Goal: Task Accomplishment & Management: Use online tool/utility

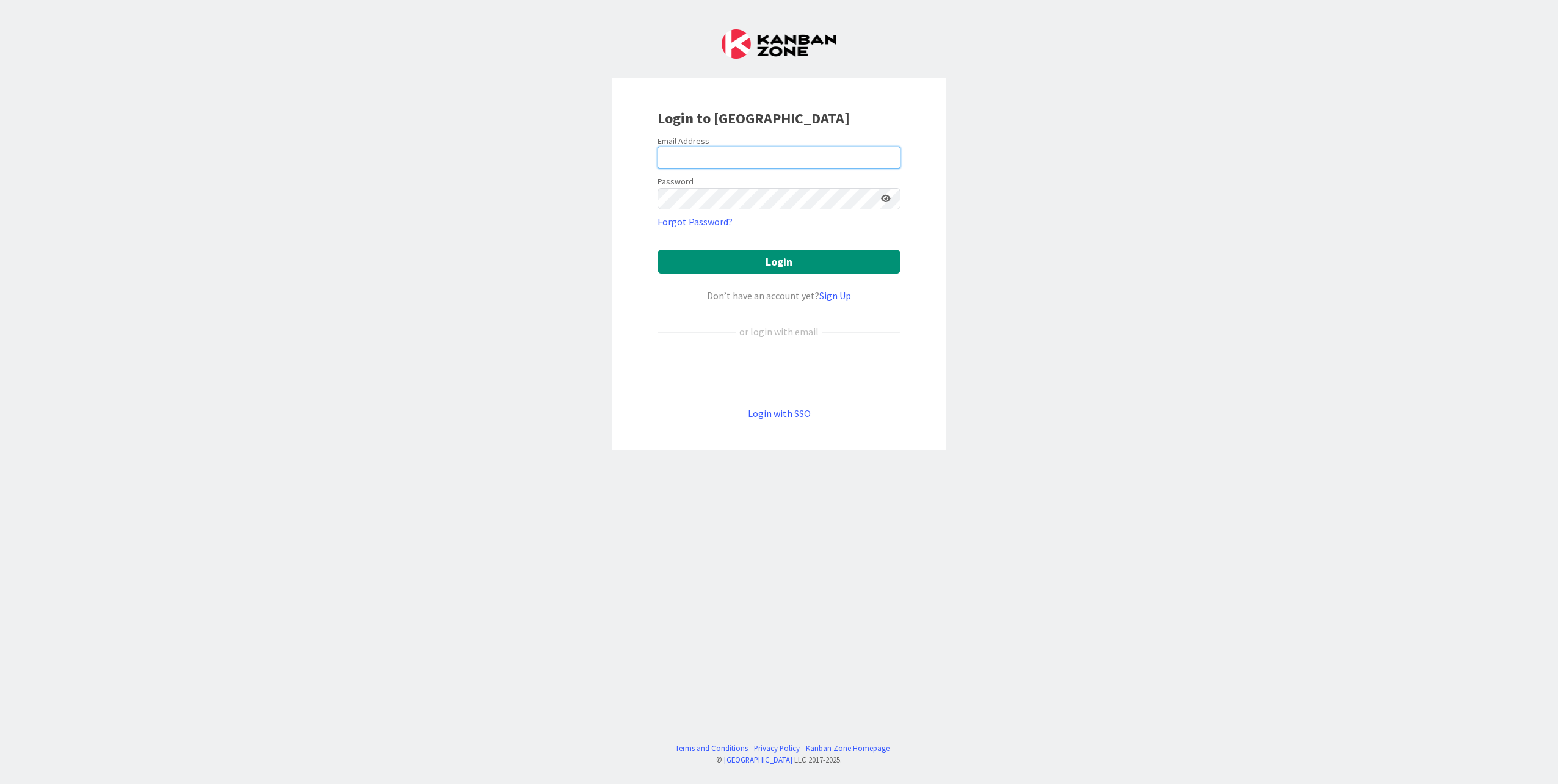
click at [701, 159] on input "email" at bounding box center [779, 158] width 243 height 22
click at [891, 155] on keeper-lock "Open Keeper Popup" at bounding box center [887, 157] width 15 height 15
click at [885, 155] on keeper-lock "Open Keeper Popup" at bounding box center [887, 157] width 15 height 15
click at [712, 161] on input "msc" at bounding box center [779, 158] width 243 height 22
type input "[EMAIL_ADDRESS][PERSON_NAME][DOMAIN_NAME]"
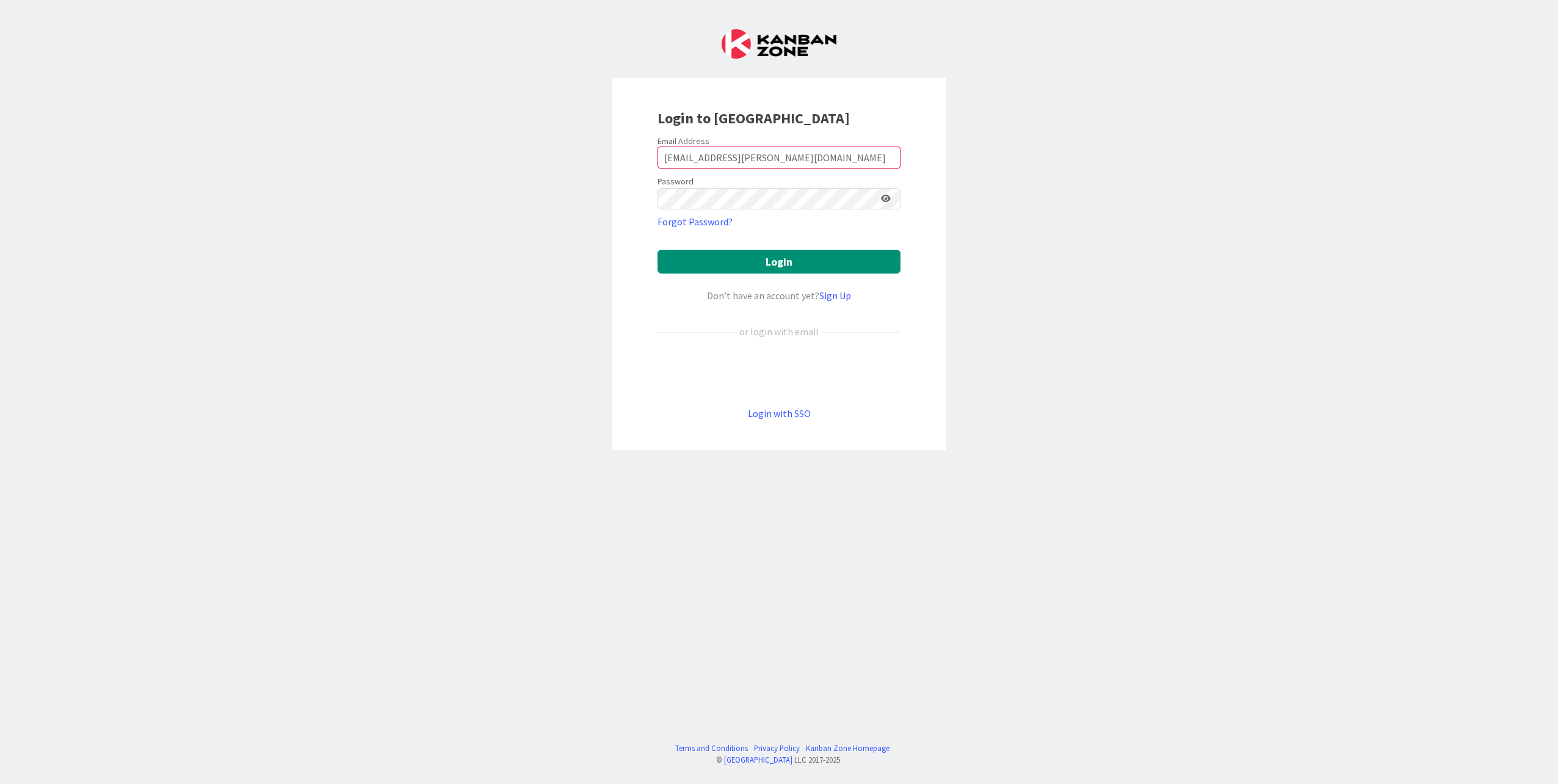
click at [868, 197] on keeper-lock "Open Keeper Popup" at bounding box center [869, 198] width 15 height 15
click at [1103, 265] on div "Login to [GEOGRAPHIC_DATA] Email Address [EMAIL_ADDRESS][PERSON_NAME][DOMAIN_NA…" at bounding box center [779, 392] width 1558 height 784
click at [785, 257] on button "Login" at bounding box center [779, 261] width 243 height 24
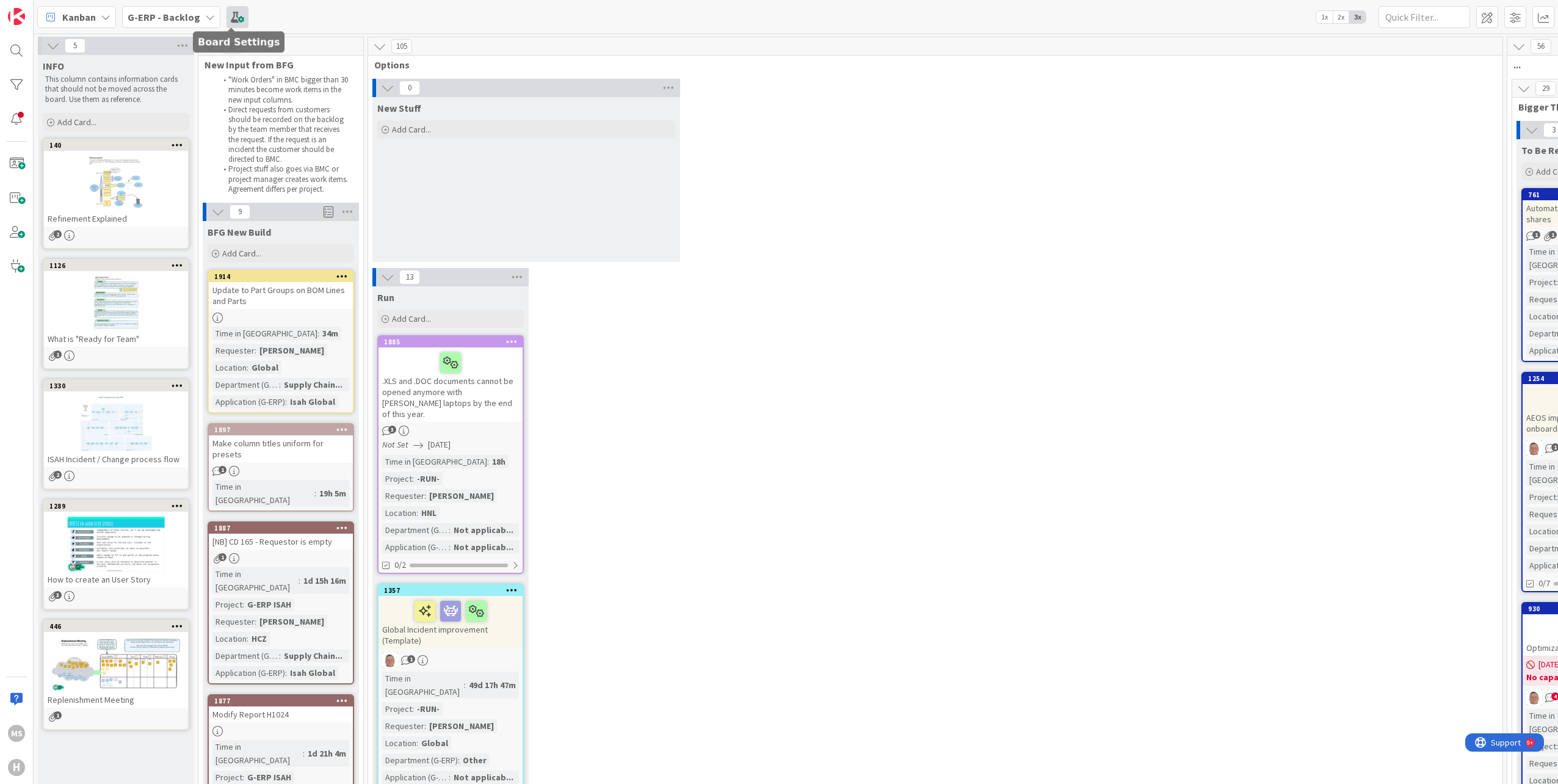
click at [232, 17] on span at bounding box center [238, 17] width 22 height 22
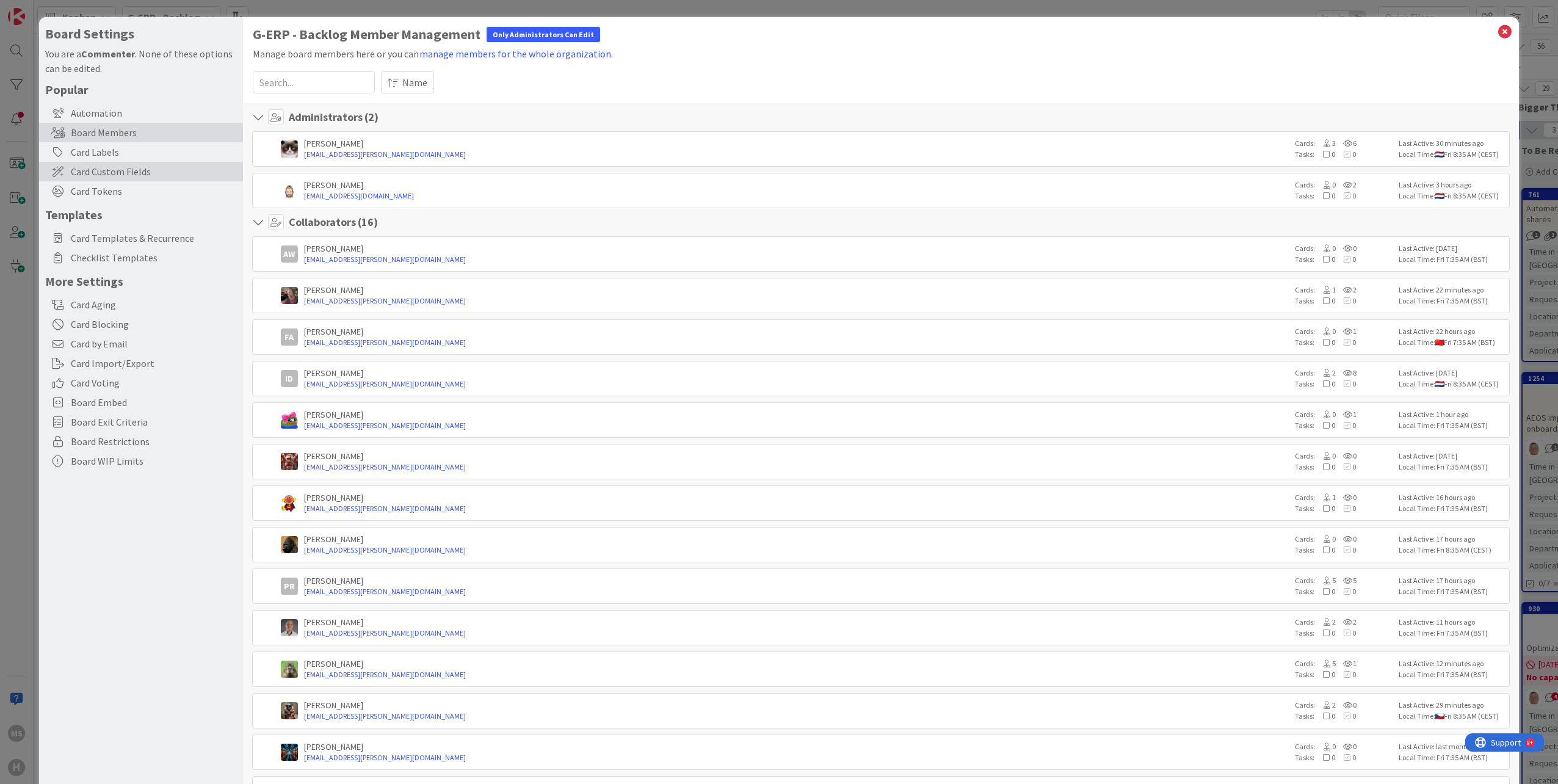
click at [89, 166] on span "Card Custom Fields" at bounding box center [154, 171] width 166 height 15
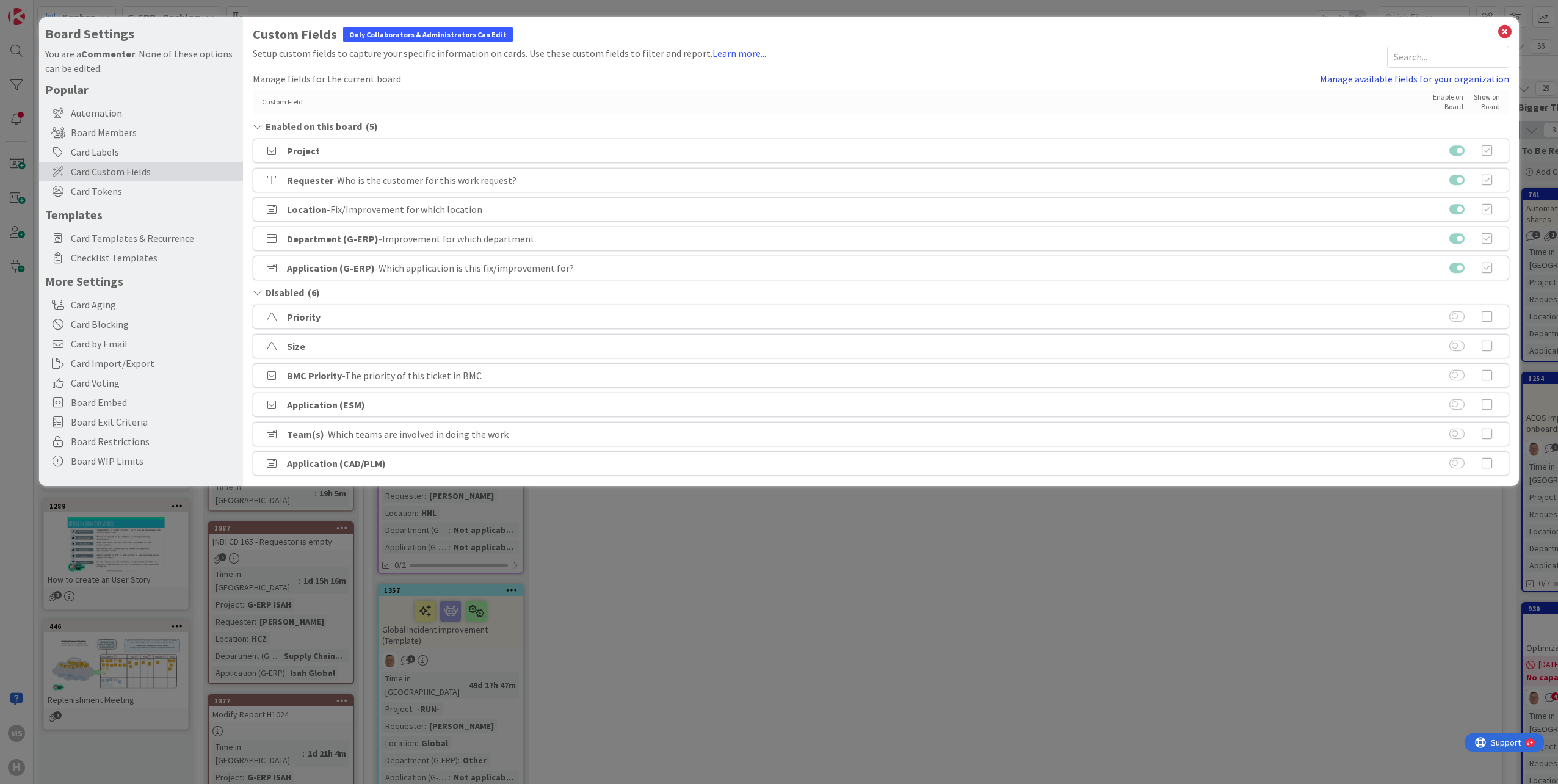
click at [1374, 82] on link "Manage available fields for your organization" at bounding box center [1415, 78] width 190 height 15
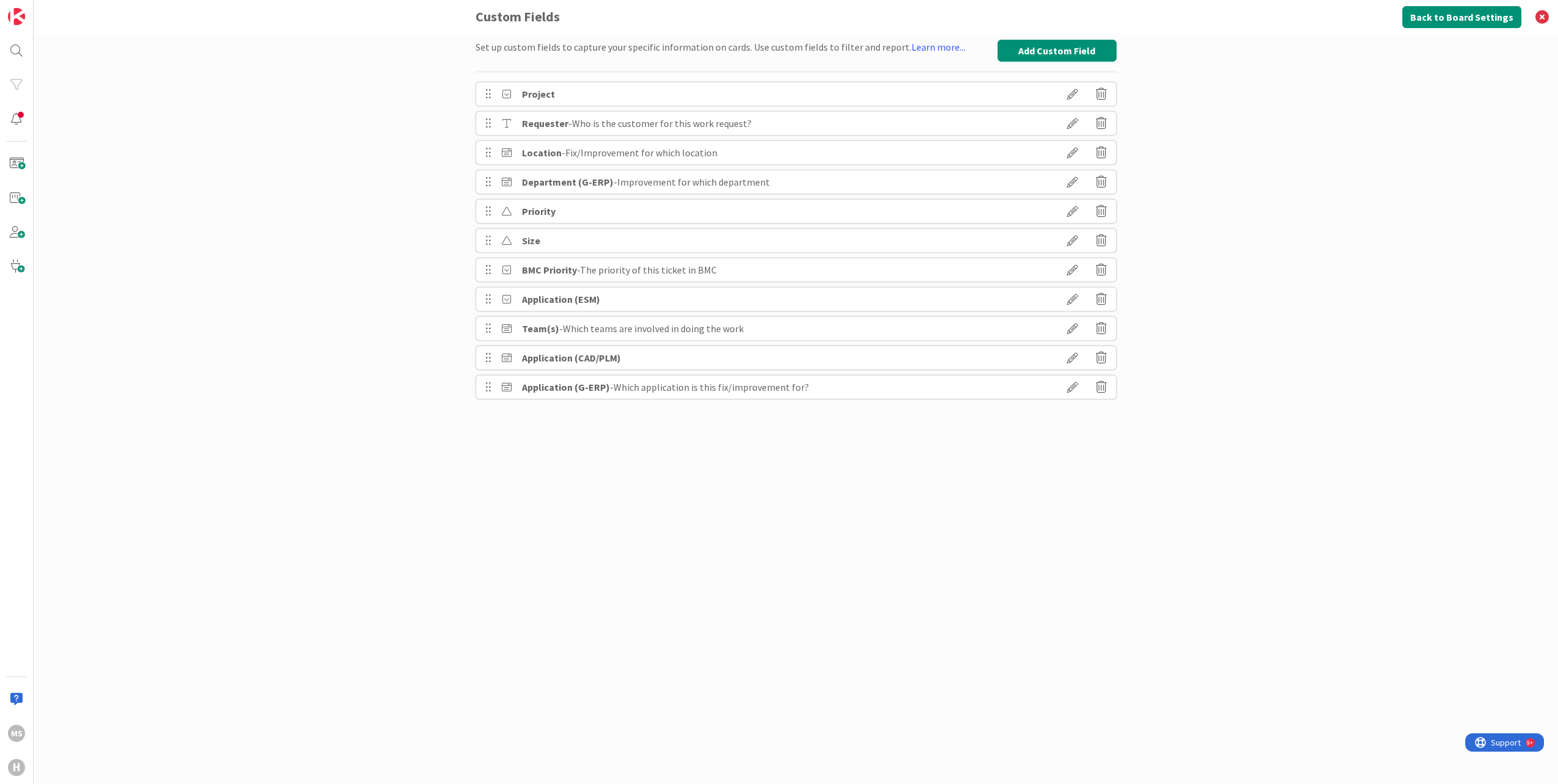
click at [1069, 90] on icon at bounding box center [1073, 94] width 34 height 21
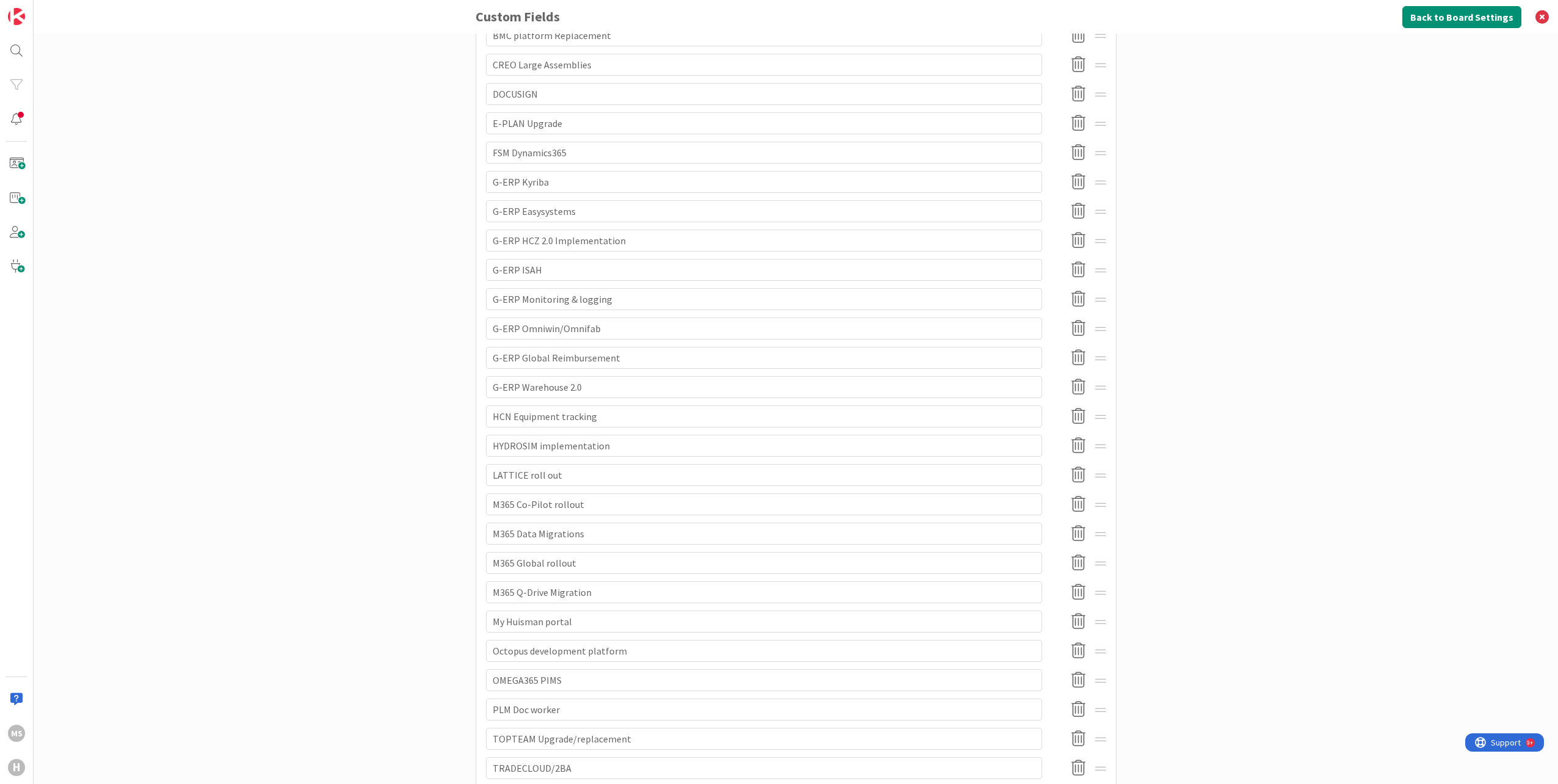
scroll to position [857, 0]
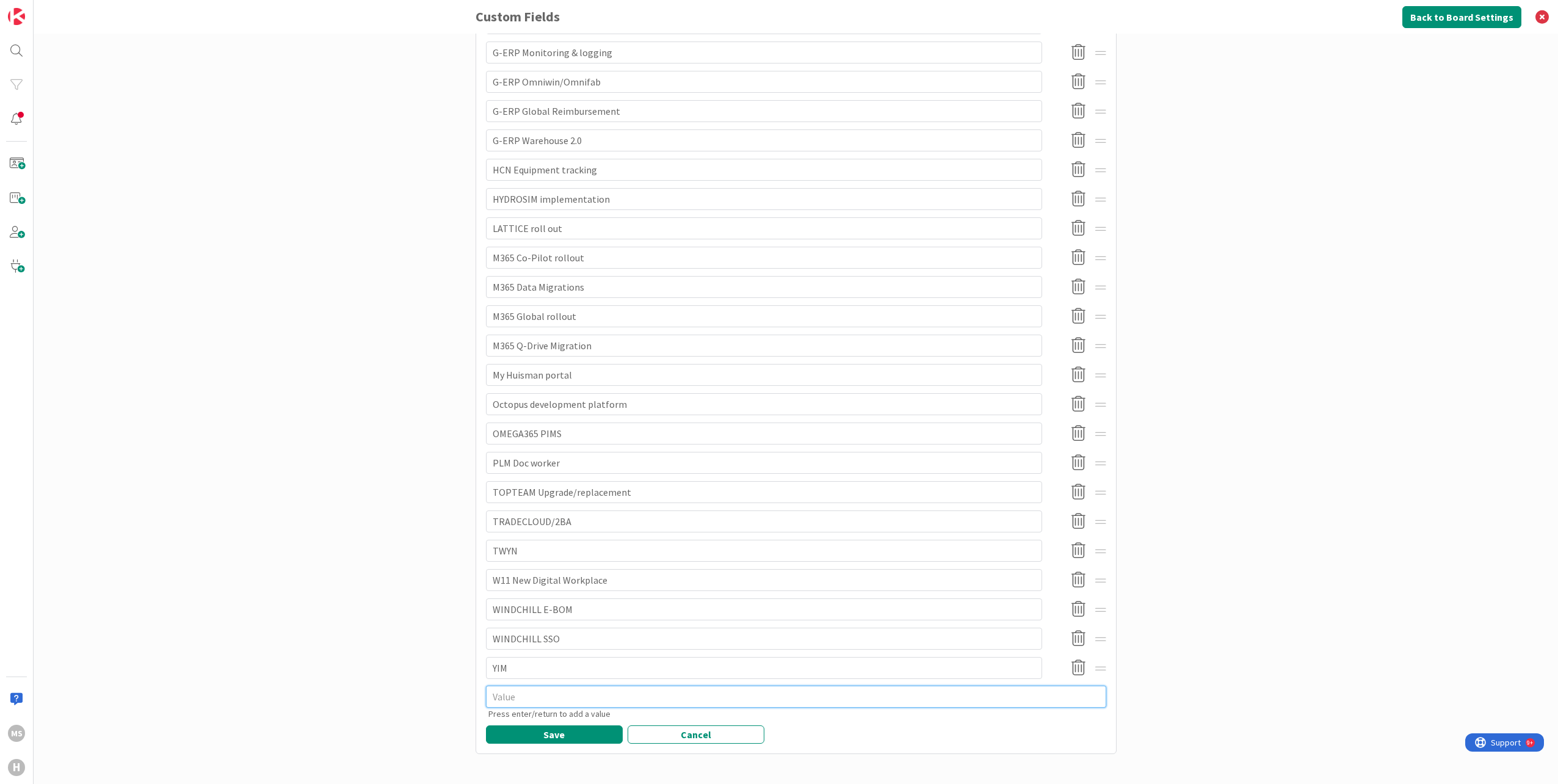
click at [529, 696] on textarea at bounding box center [796, 696] width 620 height 22
type textarea "x"
type textarea "A"
type textarea "x"
type textarea "AU"
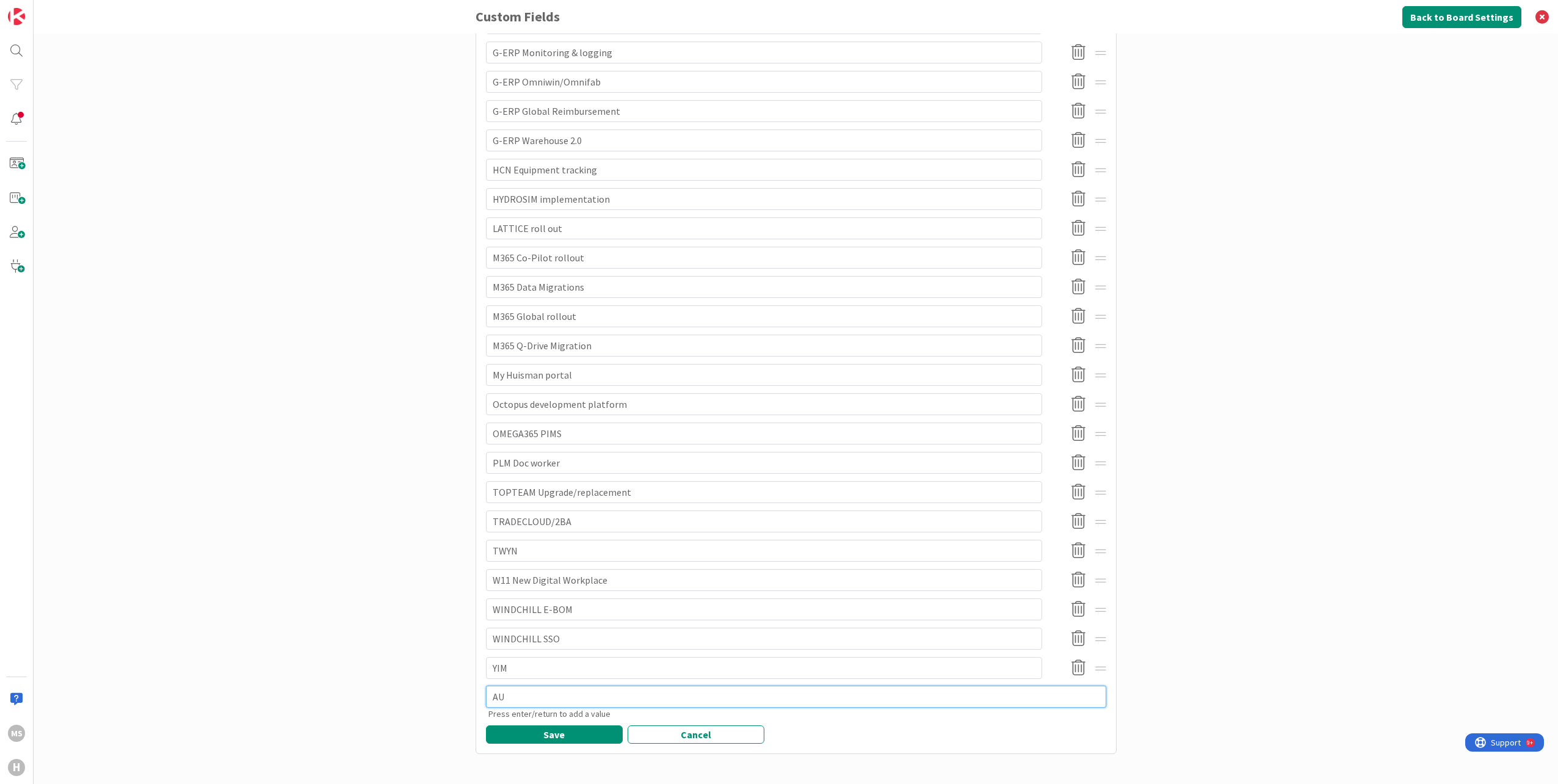
type textarea "x"
type textarea "AUD"
type textarea "x"
type textarea "AUDI"
type textarea "x"
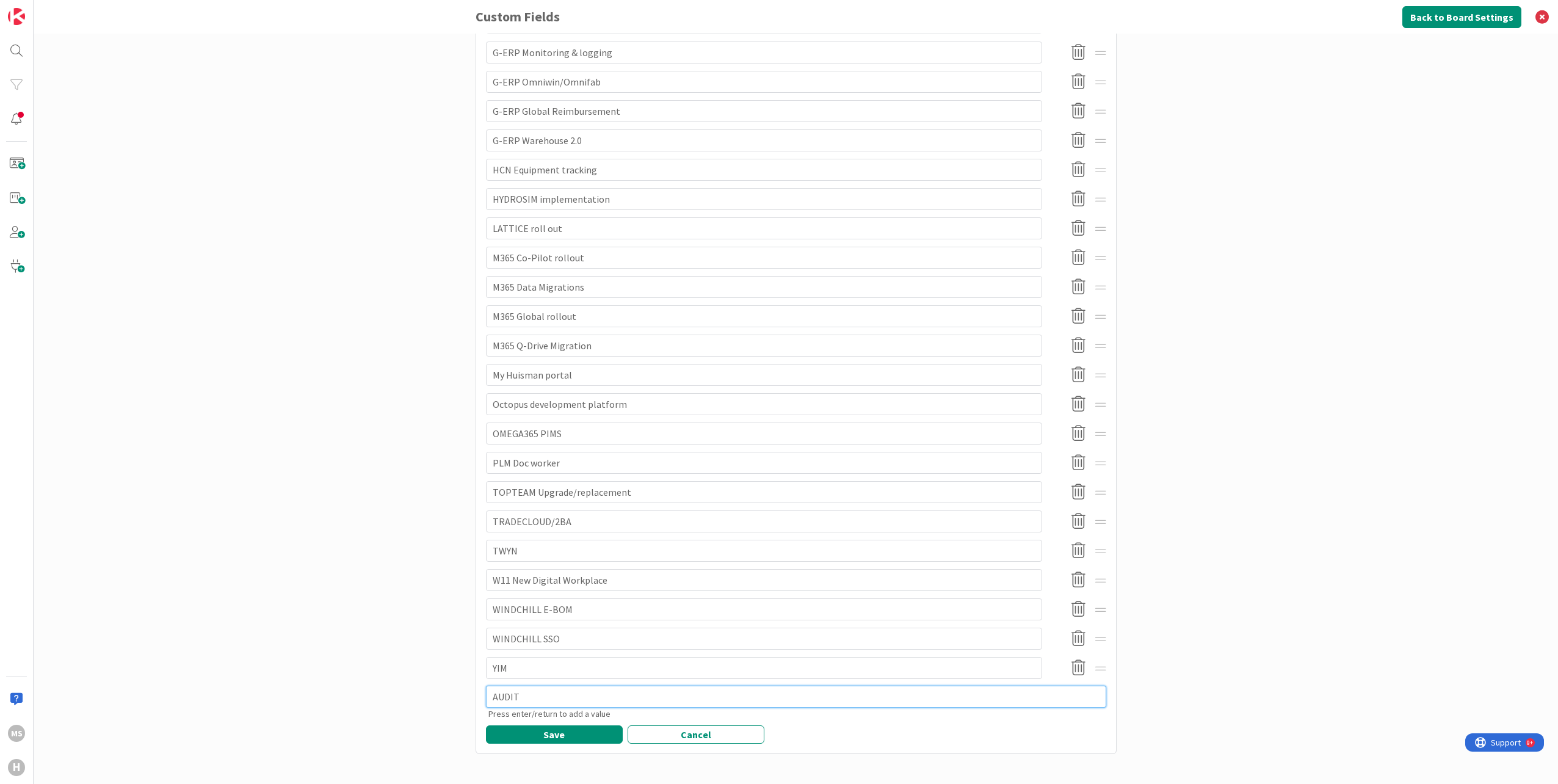
type textarea "AUDIT"
click at [1161, 685] on div "Set up custom fields to capture your specific information on cards. Use custom …" at bounding box center [796, 409] width 1525 height 751
click at [601, 730] on button "Save" at bounding box center [555, 735] width 137 height 19
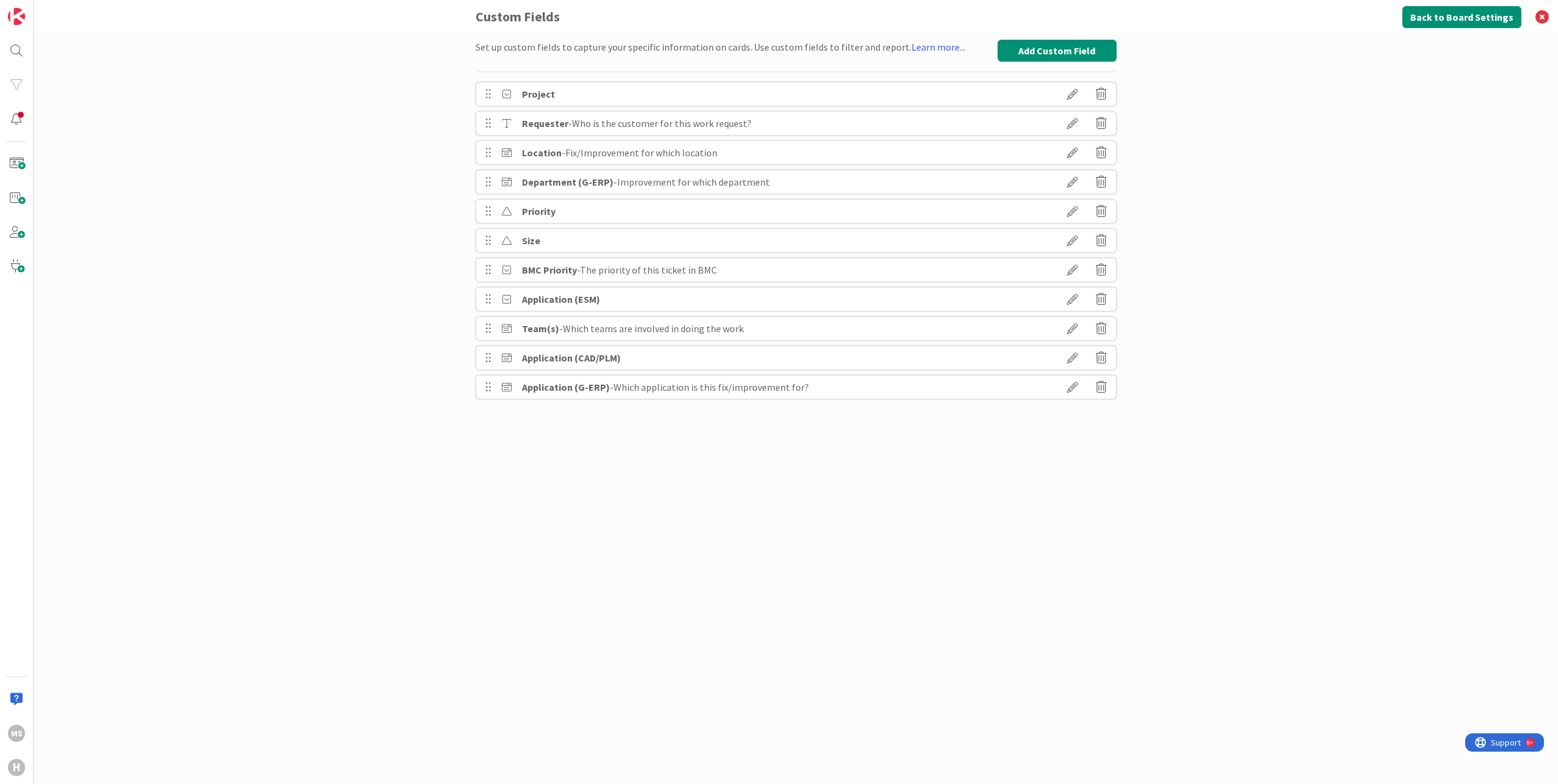
click at [1071, 89] on icon at bounding box center [1073, 94] width 34 height 21
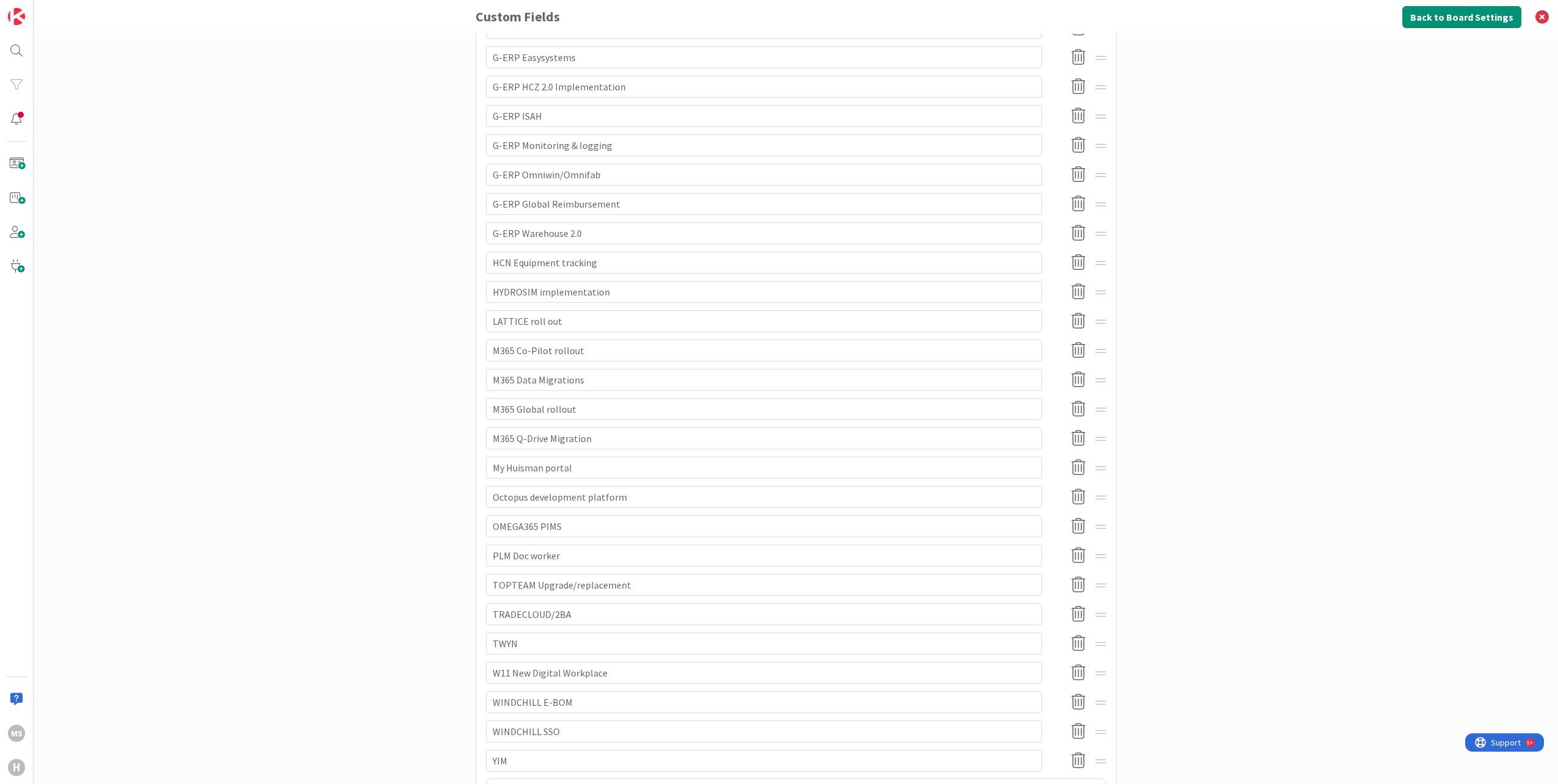
scroll to position [887, 0]
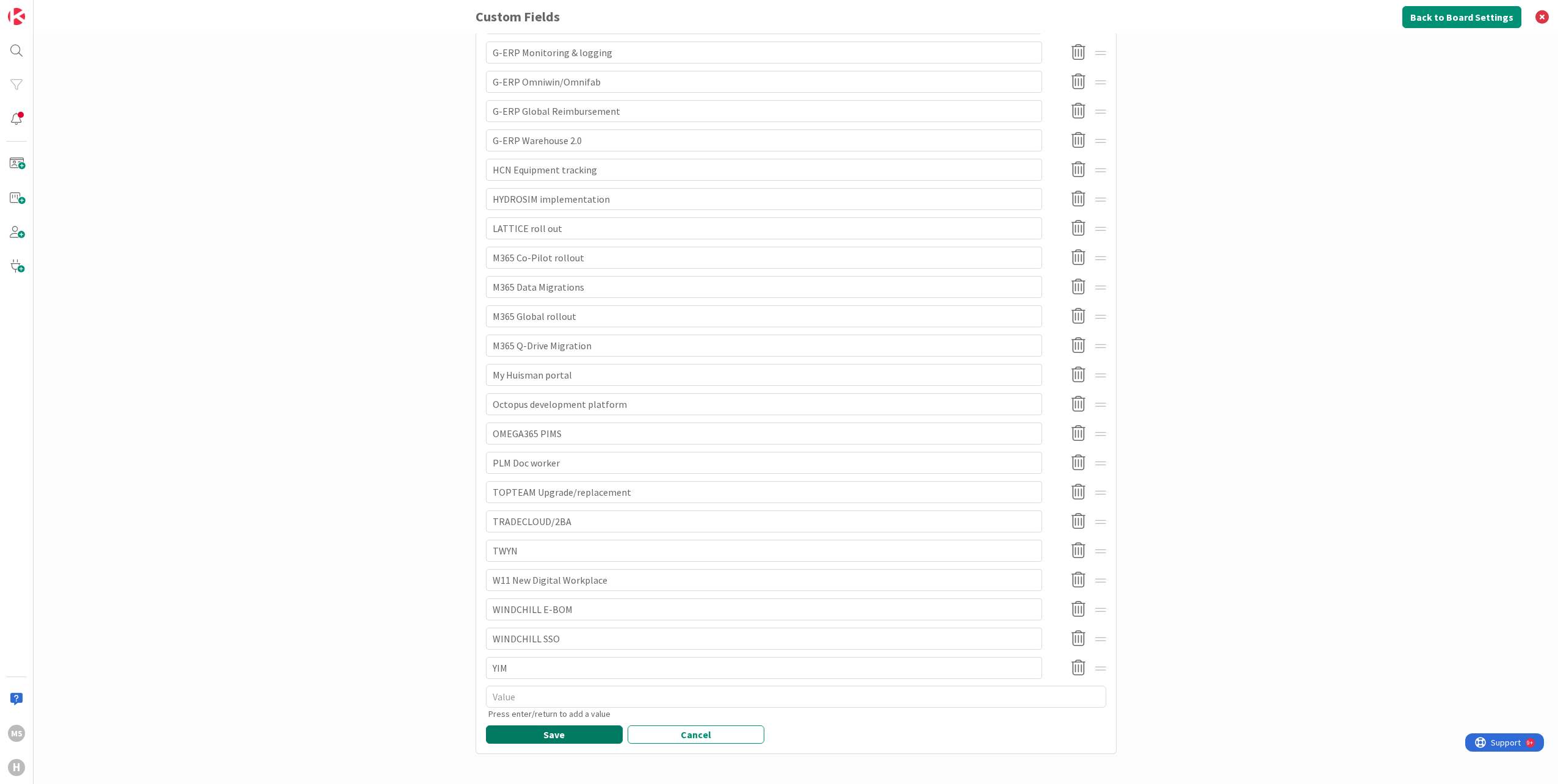
click at [574, 733] on button "Save" at bounding box center [555, 735] width 137 height 19
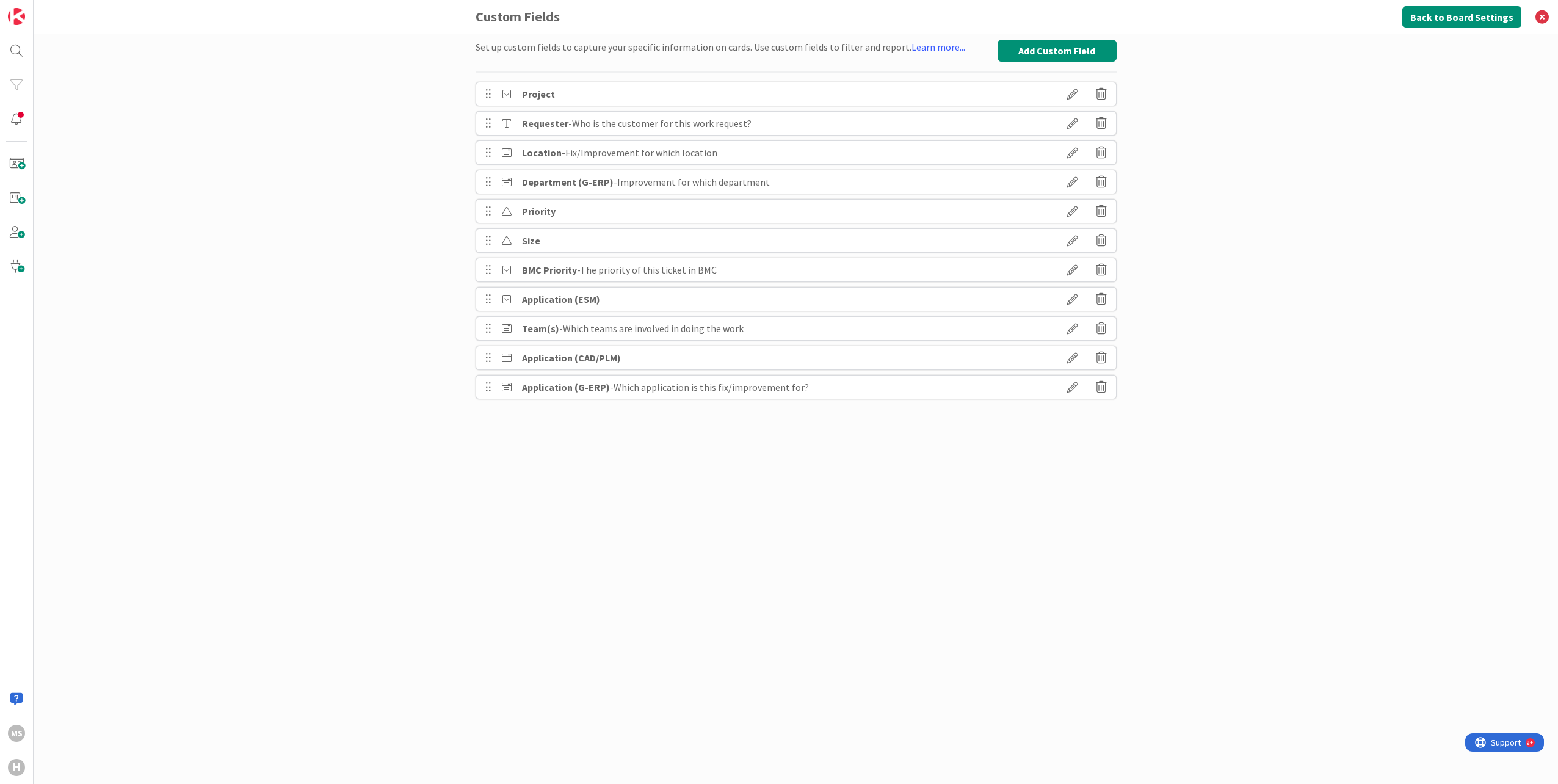
scroll to position [0, 0]
click at [1479, 9] on button "Back to Board Settings" at bounding box center [1462, 17] width 119 height 22
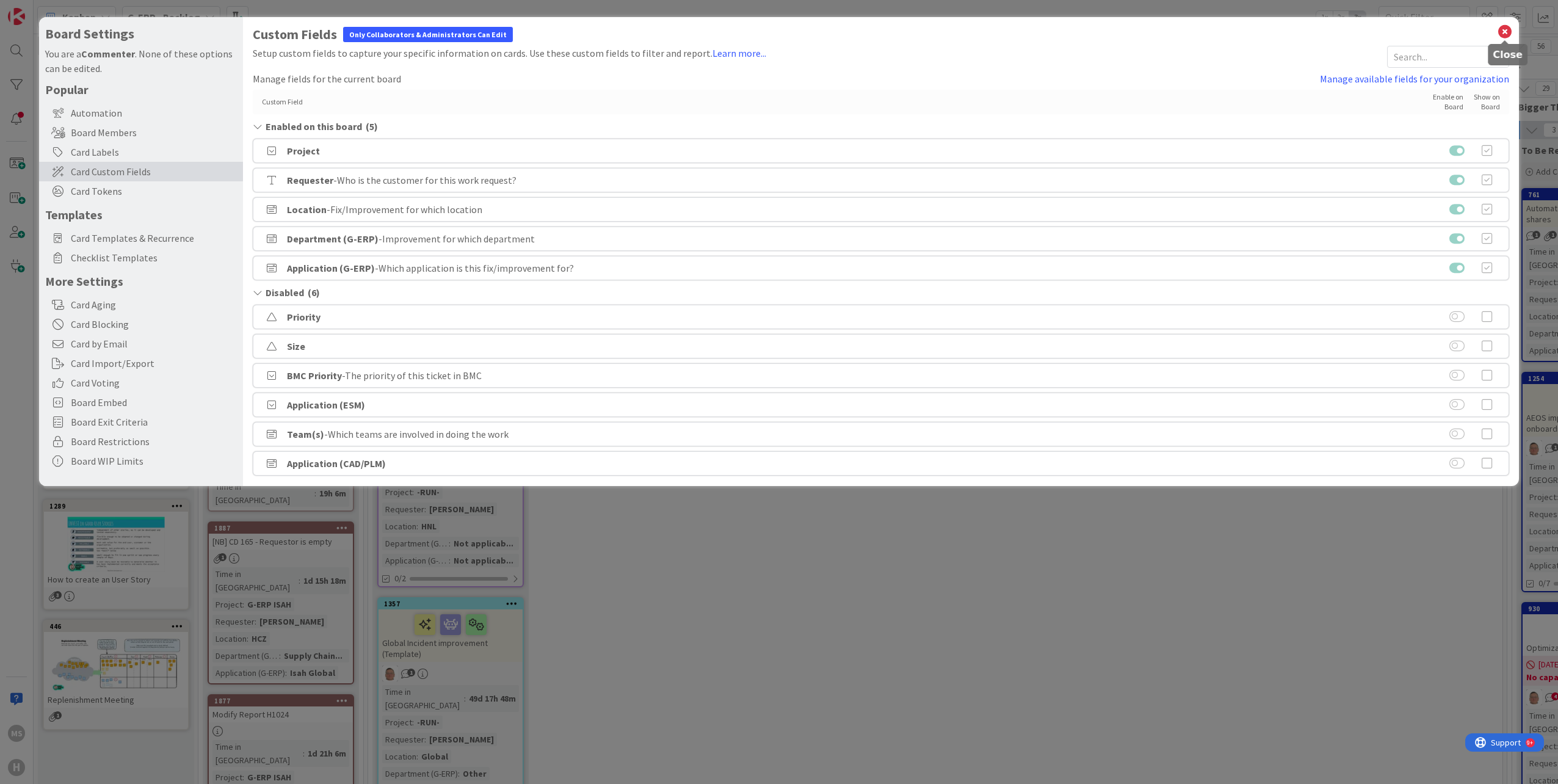
drag, startPoint x: 1510, startPoint y: 33, endPoint x: 1243, endPoint y: 54, distance: 267.8
click at [1510, 33] on icon at bounding box center [1505, 32] width 16 height 17
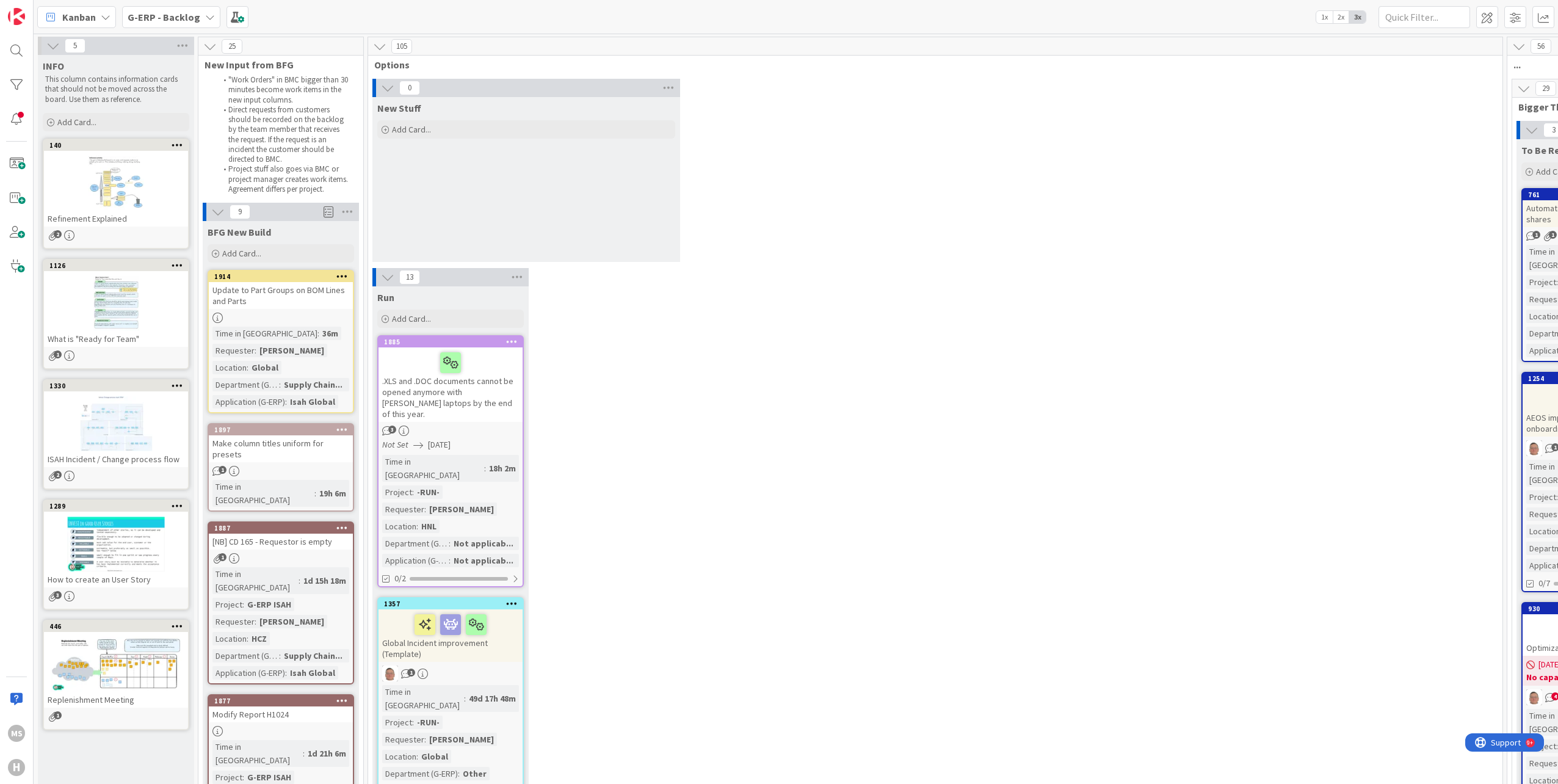
click at [205, 19] on icon at bounding box center [210, 17] width 10 height 10
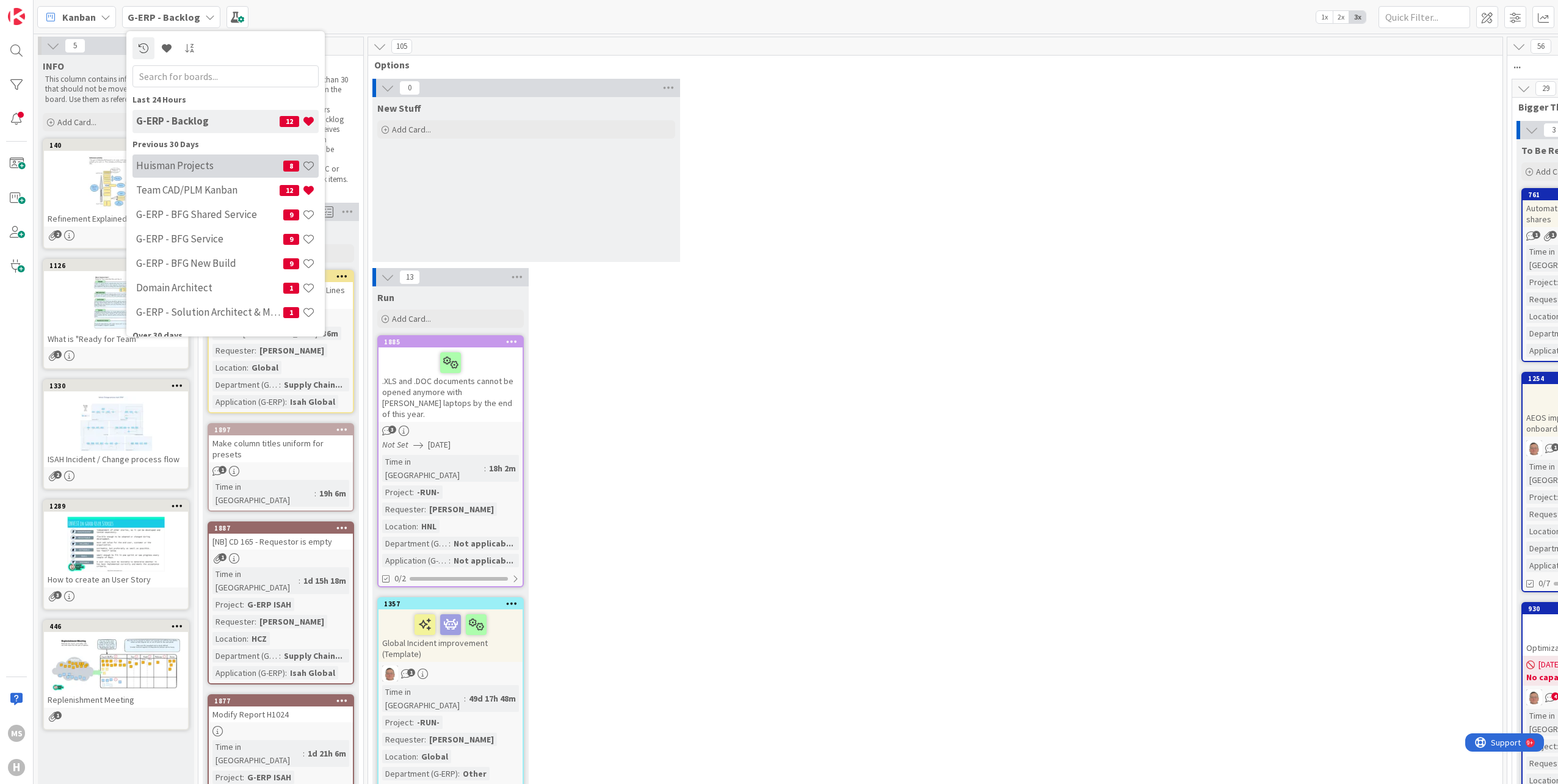
click at [166, 167] on h4 "Huisman Projects" at bounding box center [209, 166] width 147 height 12
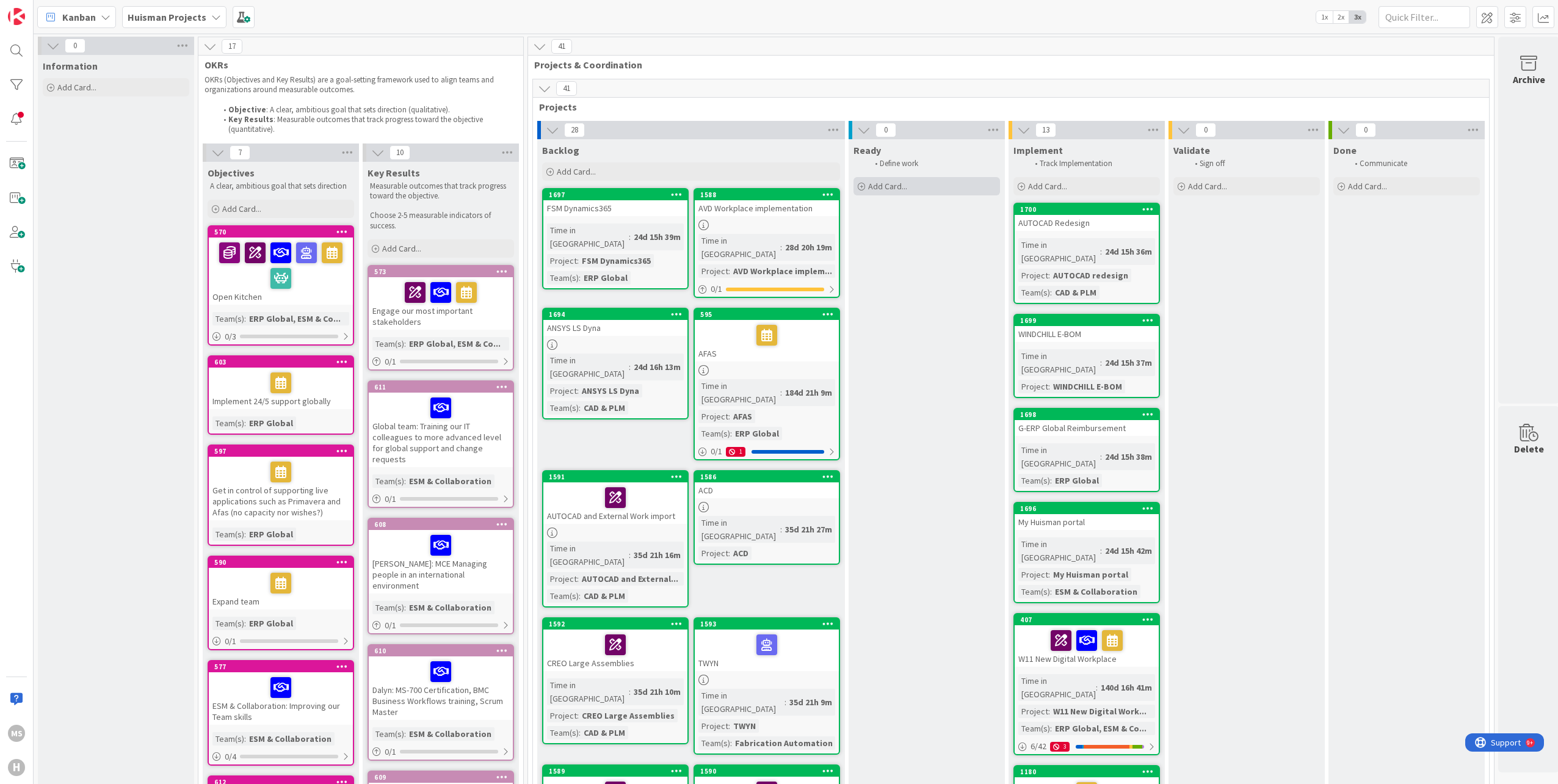
click at [891, 182] on span "Add Card..." at bounding box center [887, 186] width 39 height 11
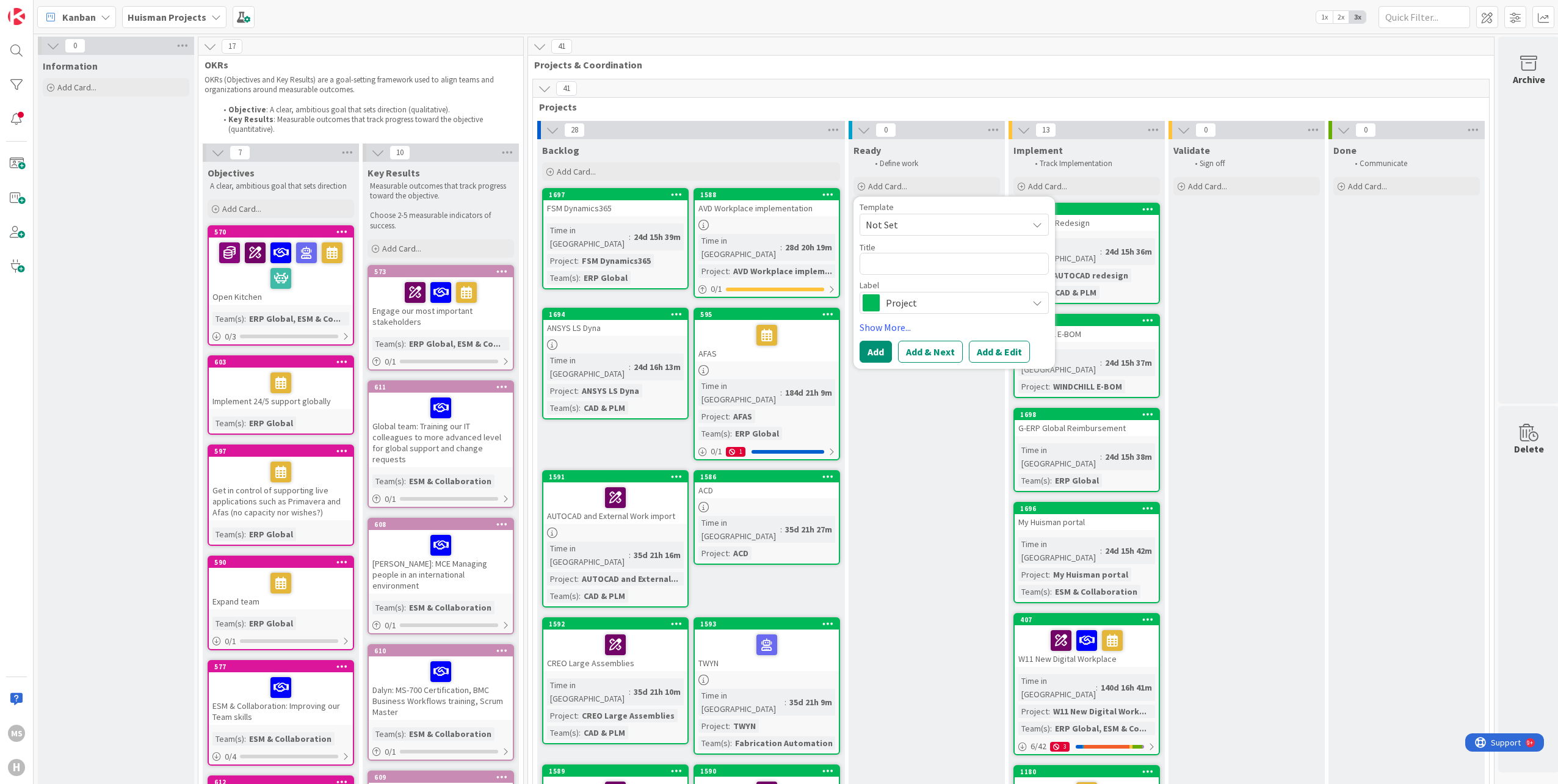
click at [965, 221] on span "Not Set" at bounding box center [942, 225] width 152 height 16
click at [943, 221] on span "Not Set" at bounding box center [942, 225] width 152 height 16
click at [894, 261] on textarea at bounding box center [954, 263] width 190 height 22
type textarea "x"
type textarea "A"
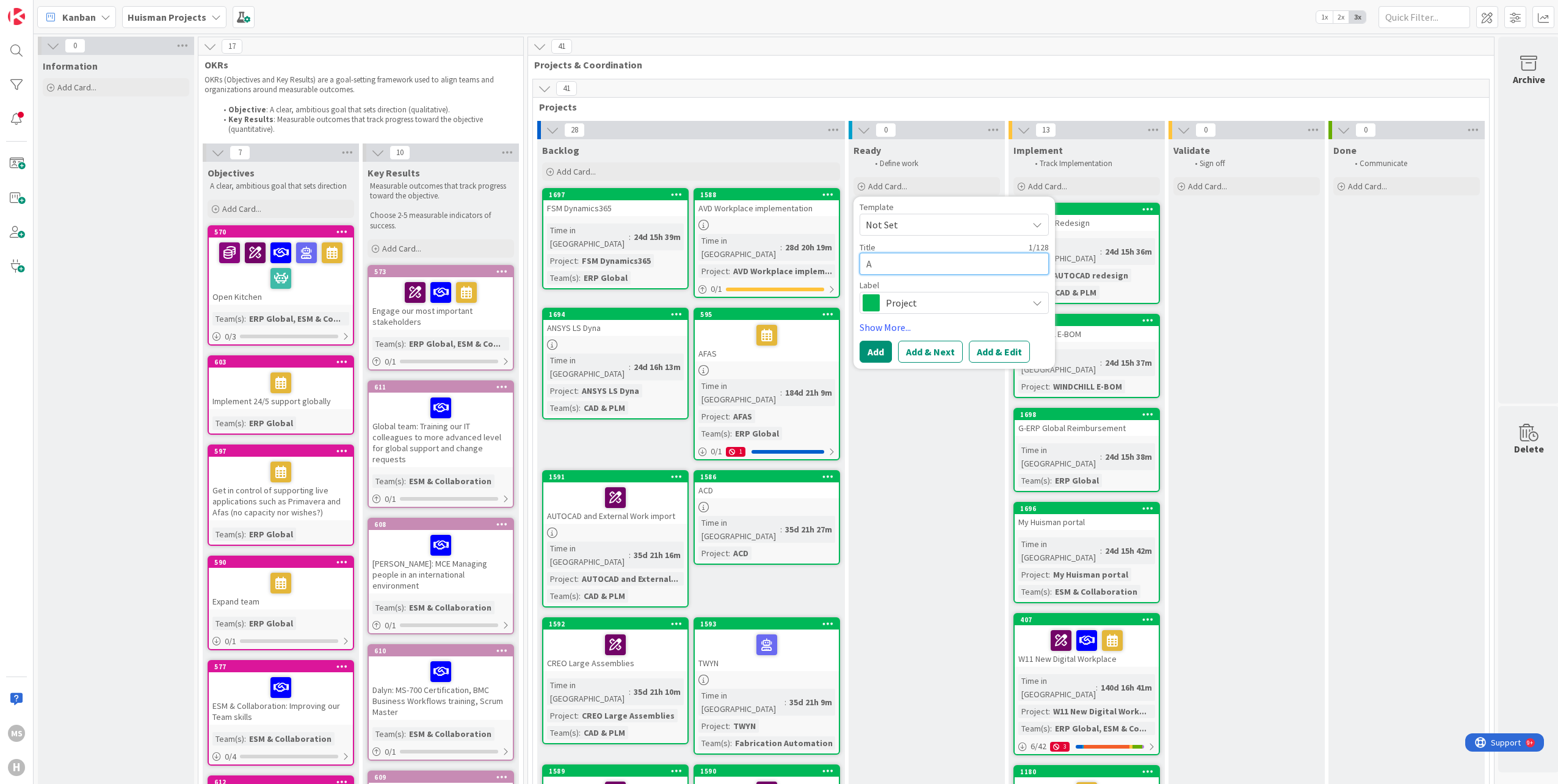
type textarea "x"
type textarea "AU"
type textarea "x"
type textarea "AUF"
type textarea "x"
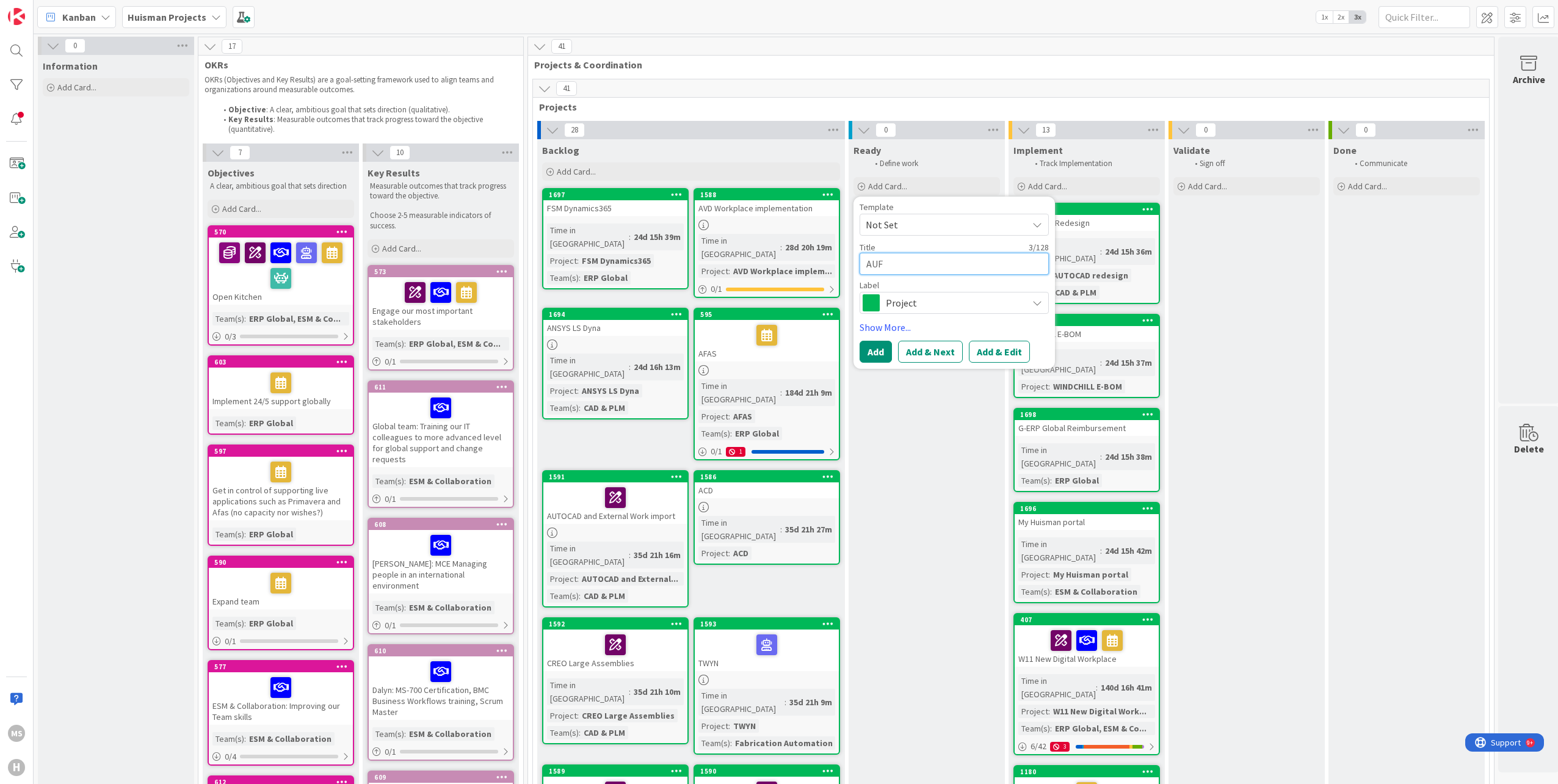
type textarea "AU"
type textarea "x"
type textarea "AUD"
type textarea "x"
type textarea "AUDI"
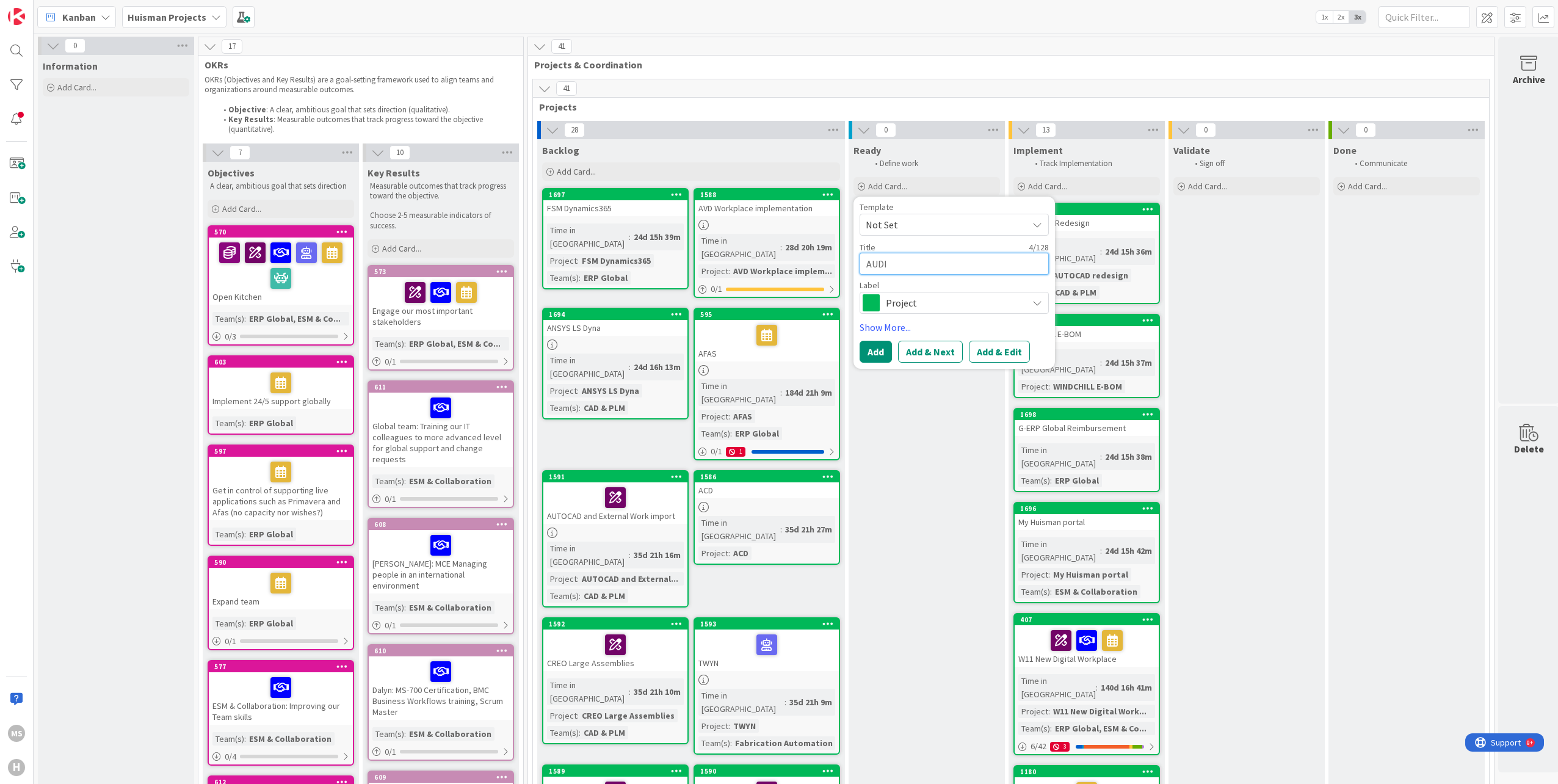
type textarea "x"
type textarea "AUDIT"
click at [1008, 349] on button "Add & Edit" at bounding box center [999, 351] width 61 height 22
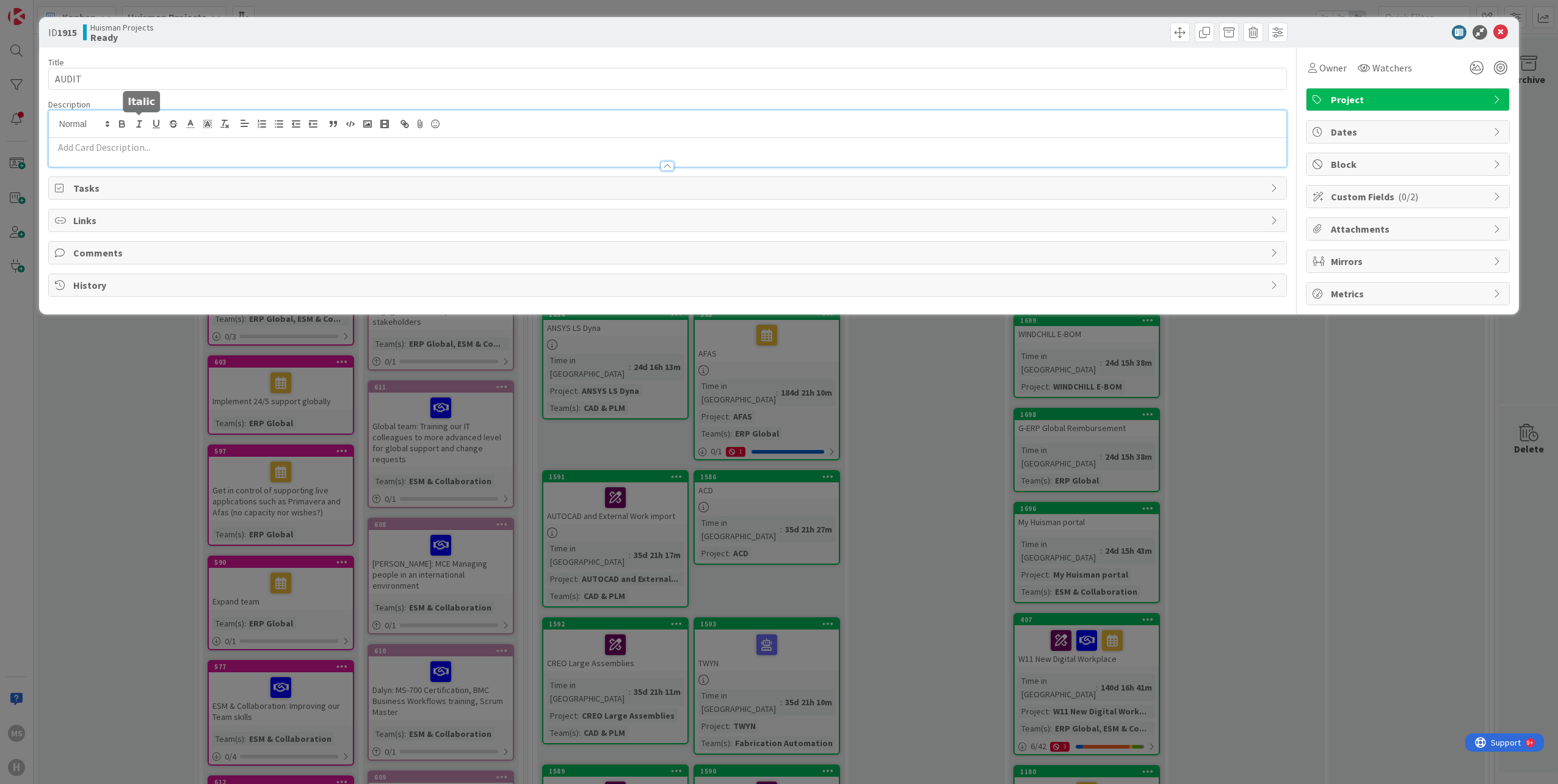
click at [138, 120] on div at bounding box center [667, 138] width 1238 height 56
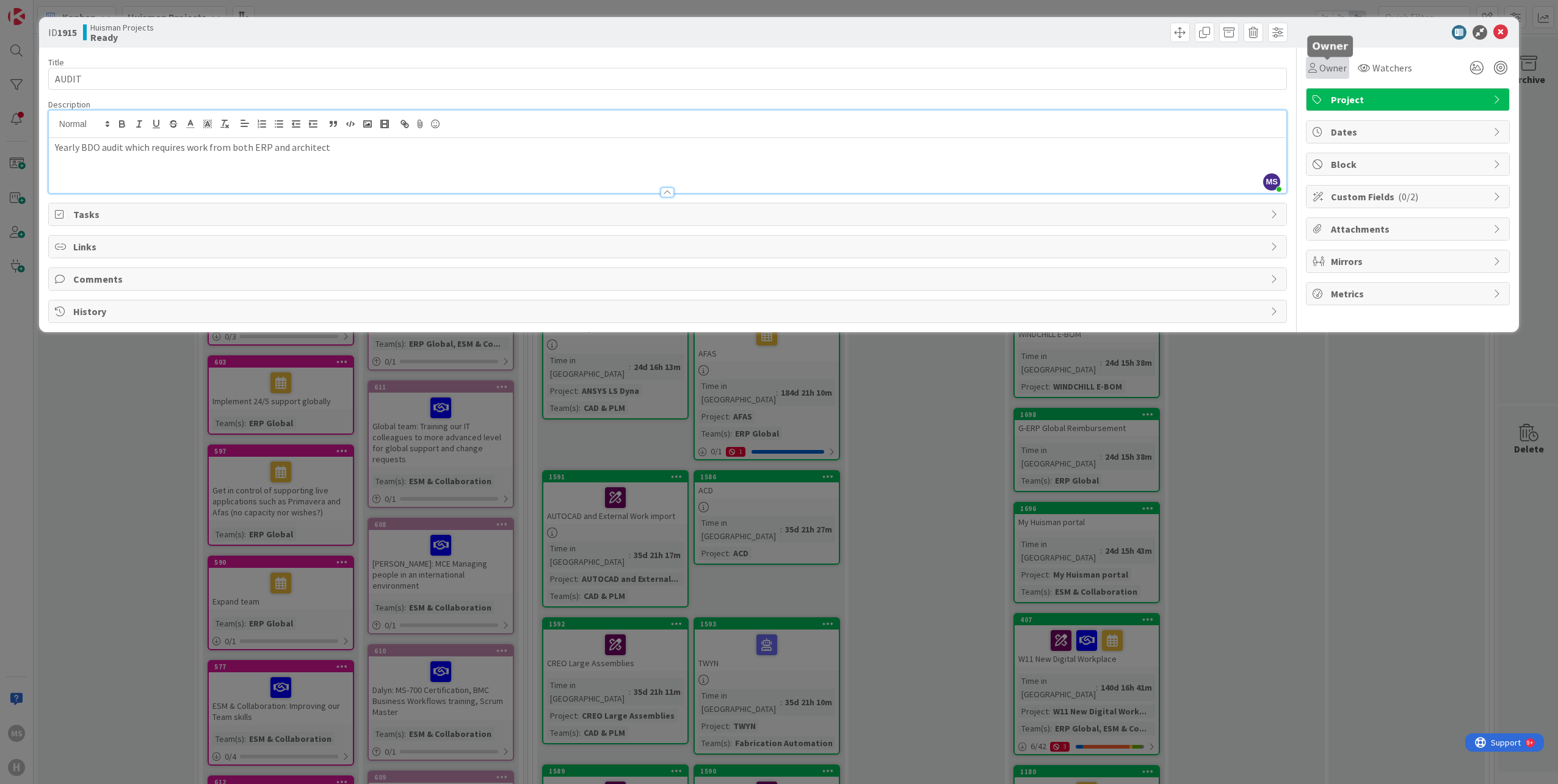
click at [1333, 67] on span "Owner" at bounding box center [1333, 68] width 27 height 15
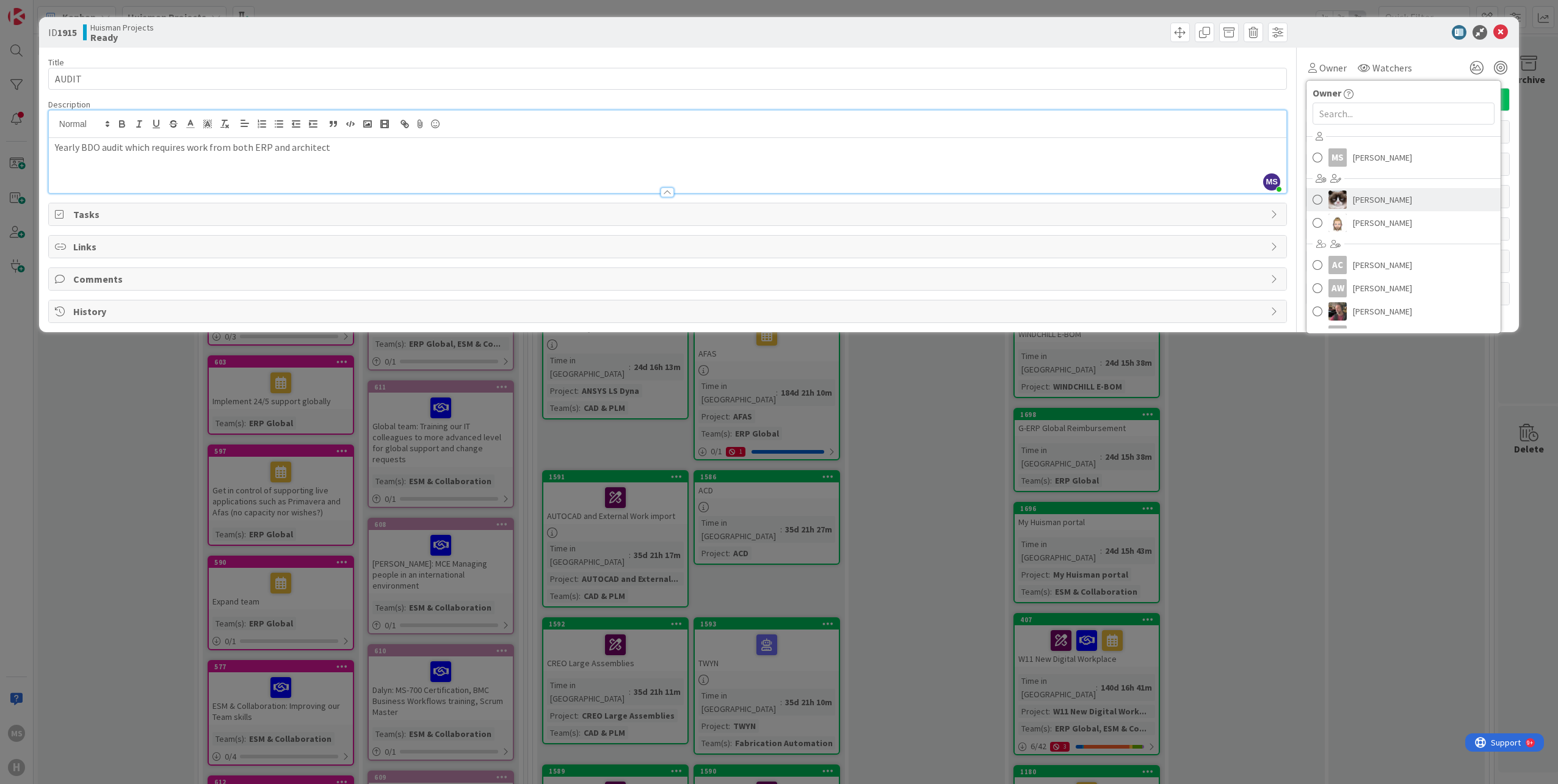
click at [1316, 199] on span at bounding box center [1318, 200] width 10 height 19
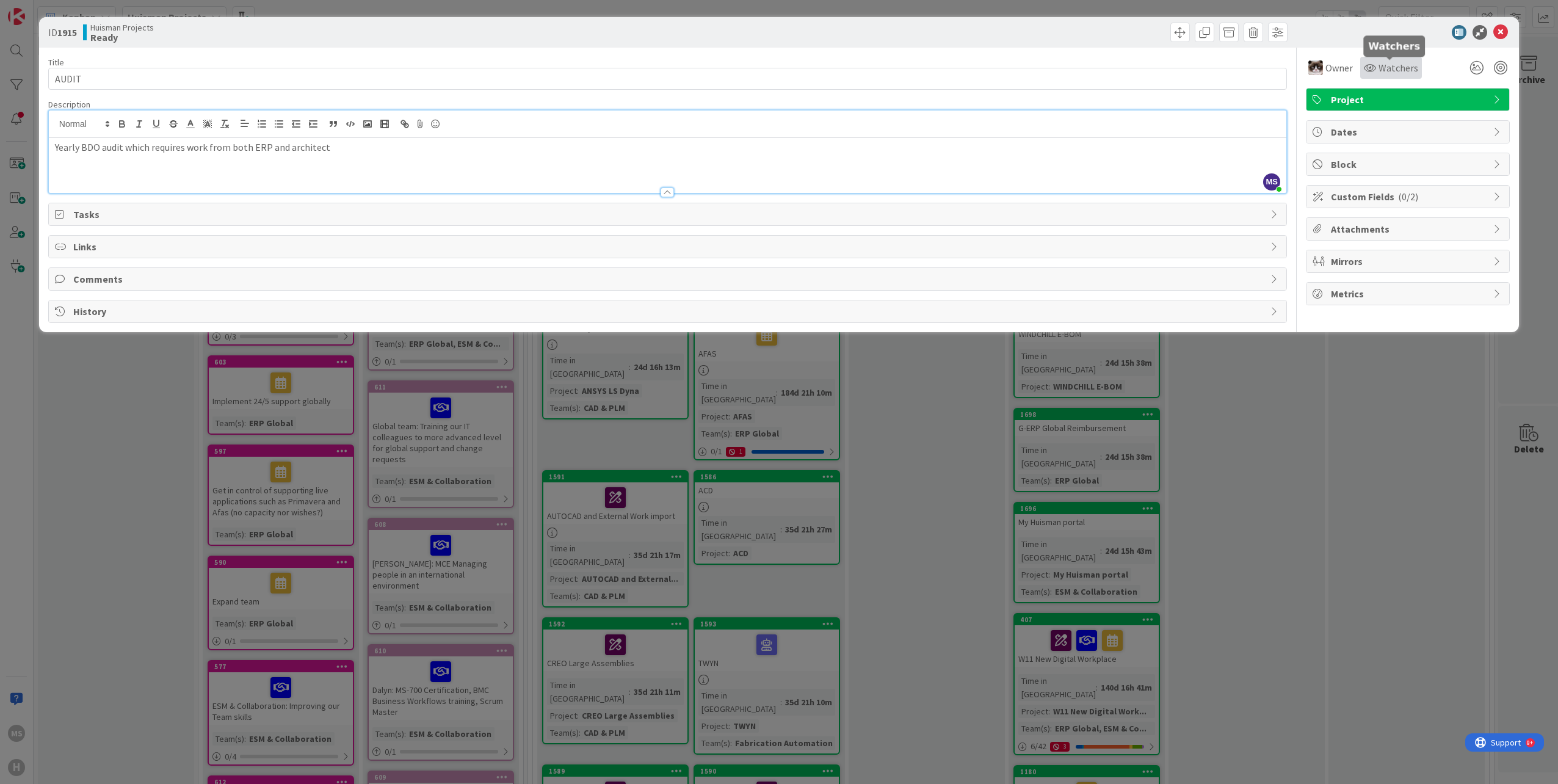
click at [1390, 66] on span "Watchers" at bounding box center [1398, 68] width 40 height 15
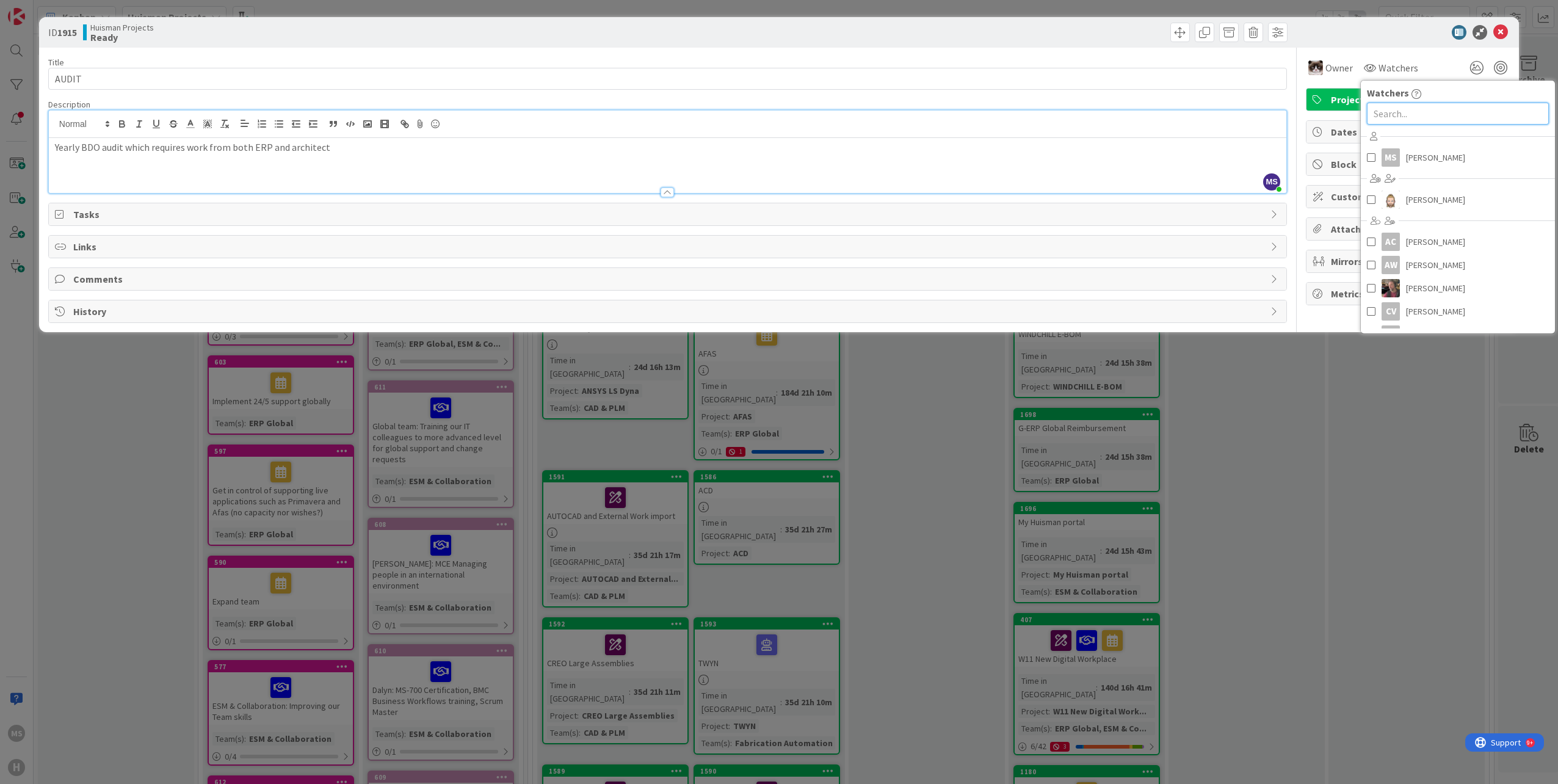
click at [1407, 111] on input "text" at bounding box center [1458, 113] width 182 height 22
click at [1197, 154] on div "Yearly BDO audit which requires work from both ERP and architect" at bounding box center [667, 166] width 1238 height 55
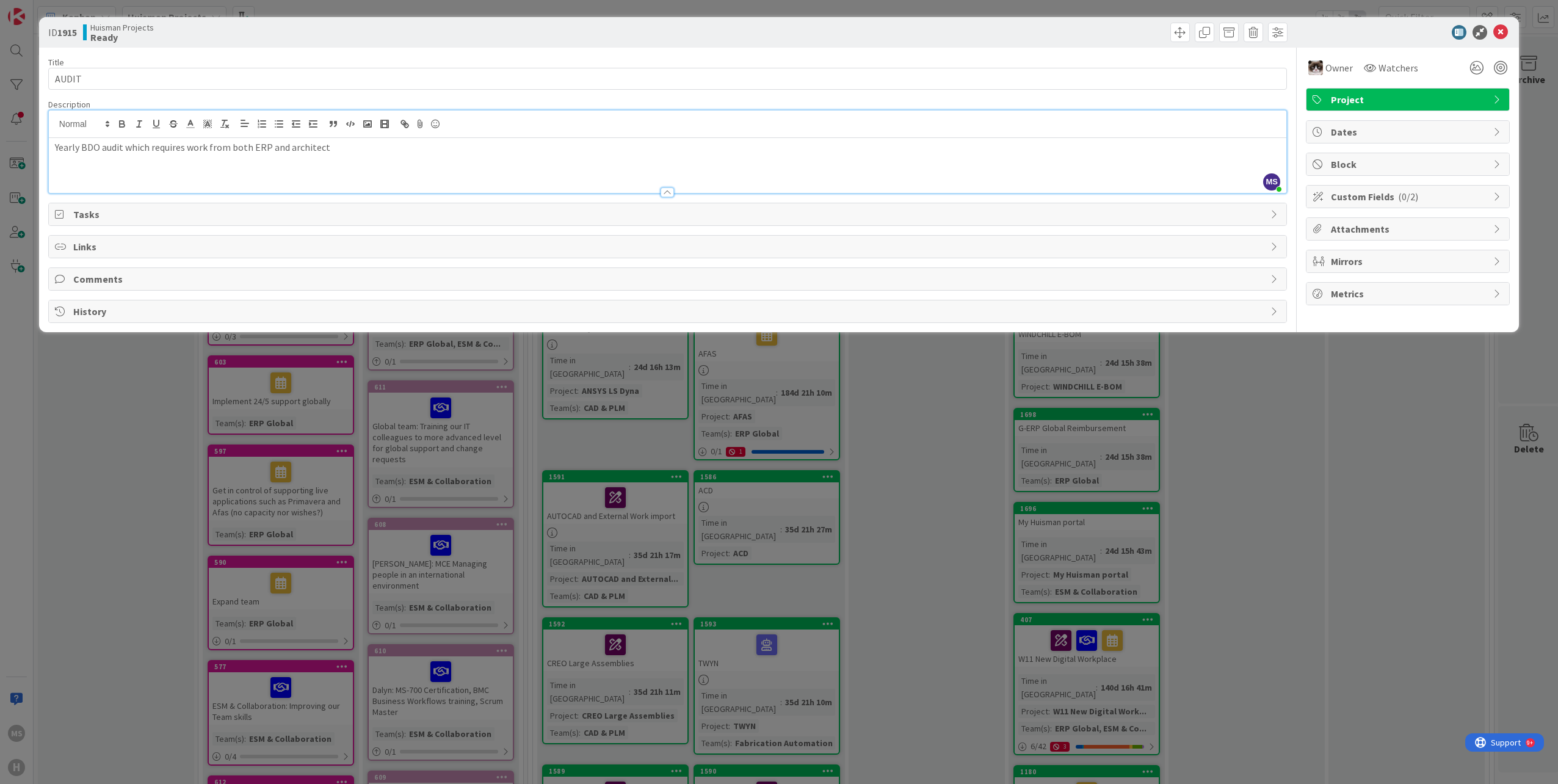
click at [1314, 406] on div "ID 1915 [PERSON_NAME] Projects Ready Title 5 / 128 AUDIT Description MS [PERSON…" at bounding box center [779, 392] width 1558 height 784
